Goal: Task Accomplishment & Management: Use online tool/utility

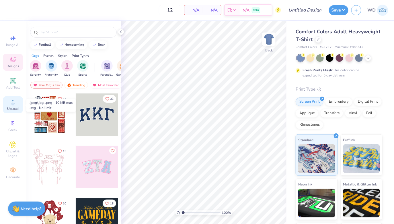
click at [12, 103] on circle at bounding box center [12, 103] width 3 height 3
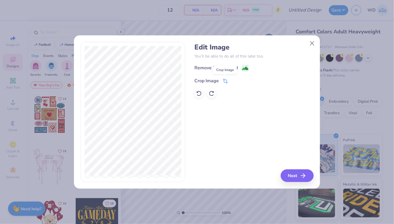
click at [226, 80] on icon at bounding box center [225, 82] width 4 height 4
click at [250, 74] on div "Remove Background Crop Image" at bounding box center [254, 81] width 119 height 34
click at [235, 79] on icon at bounding box center [235, 79] width 3 height 3
click at [245, 67] on image at bounding box center [245, 69] width 6 height 6
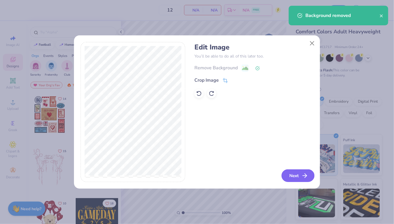
click at [292, 175] on button "Next" at bounding box center [298, 175] width 33 height 13
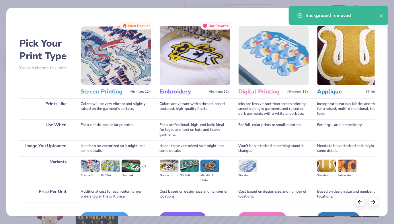
scroll to position [14, 0]
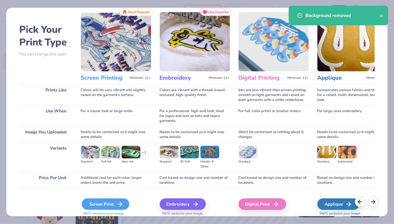
click at [112, 206] on div "Screen Print" at bounding box center [106, 203] width 48 height 11
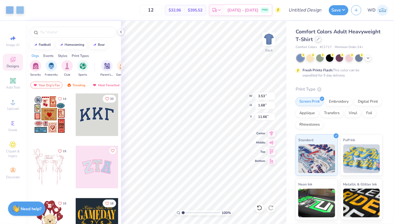
click at [317, 40] on div "Art colors 12 $32.96 Per Item $395.52 Total Est. Delivery [DATE] - [DATE] FREE …" at bounding box center [197, 112] width 394 height 224
click at [318, 40] on icon at bounding box center [319, 39] width 2 height 2
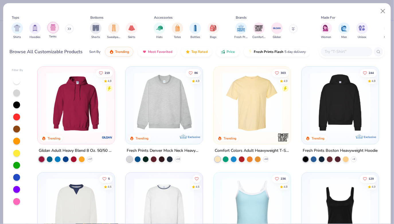
click at [55, 31] on div "filter for Tanks" at bounding box center [52, 27] width 11 height 11
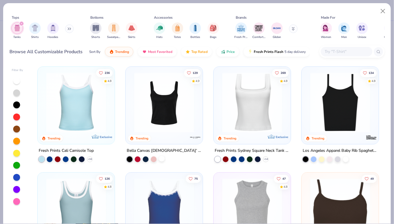
click at [160, 157] on div at bounding box center [162, 159] width 6 height 6
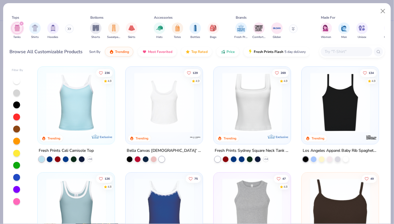
click at [169, 120] on img at bounding box center [164, 102] width 66 height 60
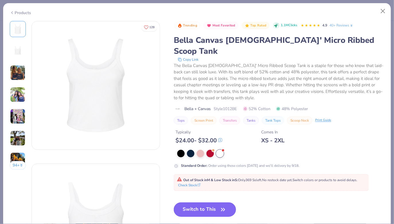
click at [207, 202] on button "Switch to This" at bounding box center [205, 209] width 62 height 14
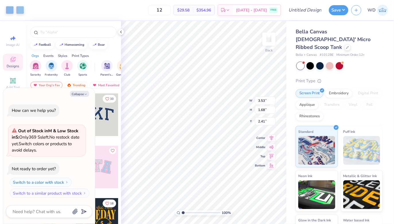
type textarea "x"
type input "5.89"
type input "2.80"
type input "1.29"
type textarea "x"
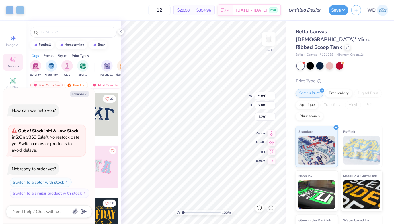
type input "1.81"
click at [121, 32] on icon at bounding box center [121, 32] width 5 height 5
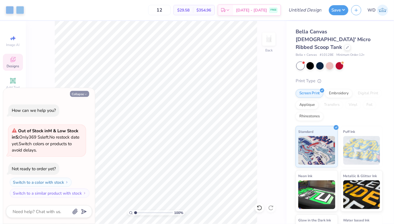
click at [84, 93] on icon "button" at bounding box center [85, 93] width 3 height 3
type textarea "x"
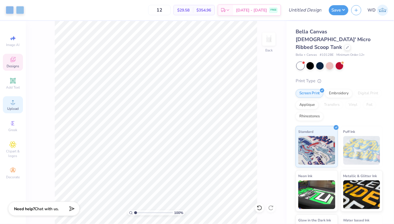
click at [14, 108] on span "Upload" at bounding box center [12, 108] width 11 height 5
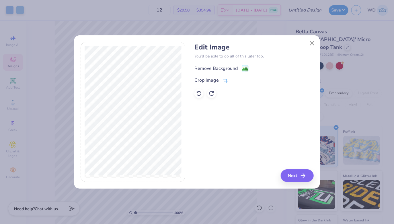
click at [247, 69] on image at bounding box center [245, 69] width 6 height 6
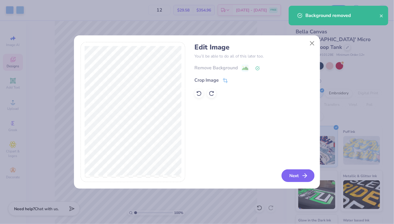
click at [287, 171] on button "Next" at bounding box center [298, 175] width 33 height 13
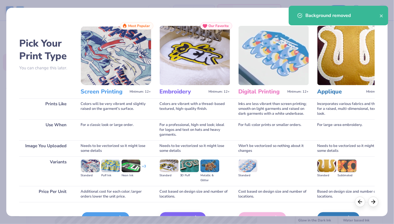
click at [92, 214] on div "Screen Print" at bounding box center [106, 217] width 48 height 11
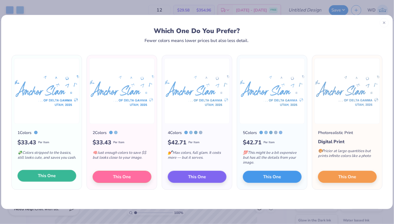
click at [59, 174] on button "This One" at bounding box center [47, 176] width 59 height 12
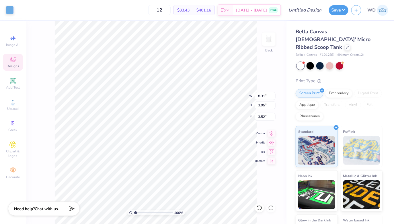
type input "5.89"
type input "2.80"
type input "1.81"
type input "4.31"
type input "2.05"
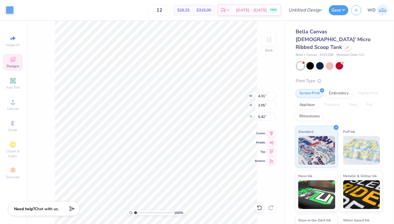
type input "1.76"
type input "6.64"
type input "3.16"
type input "1.39"
type input "7.21"
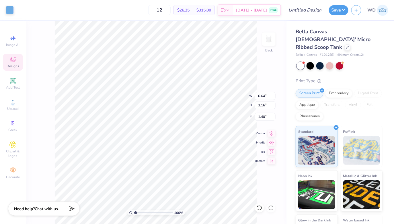
type input "3.43"
type input "1.12"
click at [272, 134] on icon at bounding box center [272, 132] width 4 height 5
type input "1.11"
type input "1.05"
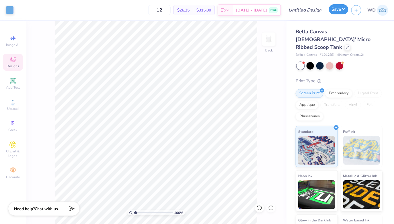
click at [335, 13] on button "Save" at bounding box center [339, 9] width 20 height 10
click at [310, 11] on input "Design Title" at bounding box center [312, 9] width 28 height 11
type input "[PERSON_NAME] A/S"
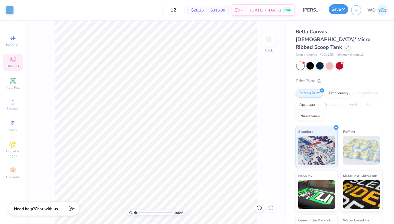
click at [336, 10] on button "Save" at bounding box center [339, 9] width 20 height 10
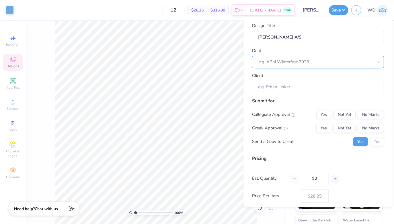
click at [317, 64] on div at bounding box center [316, 62] width 114 height 8
click at [312, 60] on div at bounding box center [316, 62] width 114 height 8
click at [311, 61] on div at bounding box center [316, 62] width 114 height 8
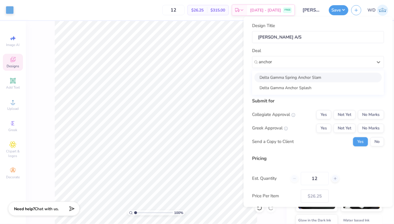
click at [293, 80] on div "Delta Gamma Spring Anchor Slam" at bounding box center [318, 76] width 127 height 9
type input "anchor"
type input "[PERSON_NAME]"
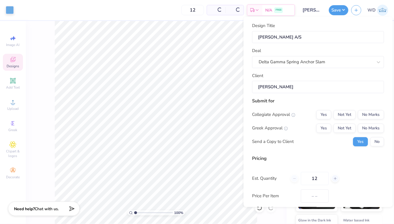
type input "$31.13"
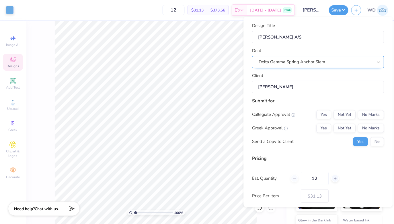
click at [296, 67] on div "Delta Gamma Spring Anchor Slam" at bounding box center [319, 62] width 132 height 12
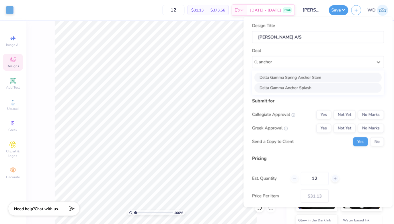
click at [295, 86] on div "Delta Gamma Anchor Splash" at bounding box center [318, 87] width 127 height 9
type input "anchor"
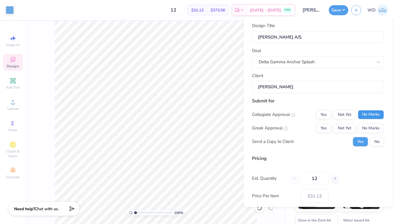
click at [371, 110] on button "No Marks" at bounding box center [372, 114] width 26 height 9
click at [322, 129] on button "Yes" at bounding box center [324, 127] width 15 height 9
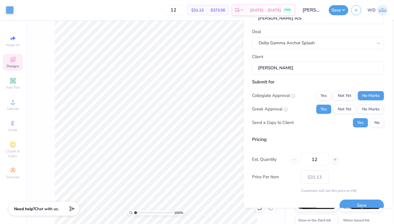
scroll to position [20, 0]
click at [355, 202] on button "Save" at bounding box center [362, 205] width 45 height 12
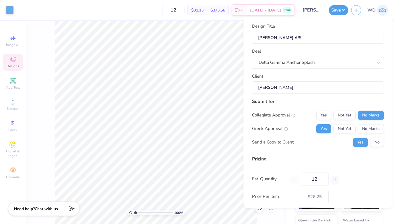
type input "– –"
